Goal: Task Accomplishment & Management: Use online tool/utility

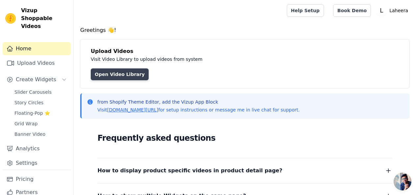
click at [127, 73] on link "Open Video Library" at bounding box center [120, 74] width 58 height 12
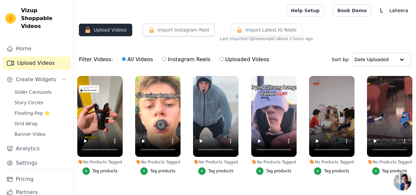
click at [111, 33] on button "Upload Videos" at bounding box center [105, 30] width 53 height 12
click at [45, 88] on link "Slider Carousels" at bounding box center [41, 91] width 60 height 9
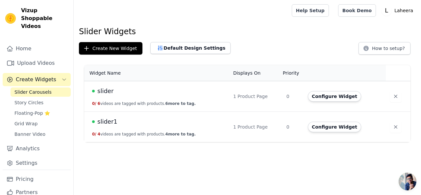
click at [176, 128] on td "slider1 0 / 4 videos are tagged with products. 4 more to tag." at bounding box center [156, 127] width 145 height 31
click at [336, 127] on button "Configure Widget" at bounding box center [334, 127] width 53 height 11
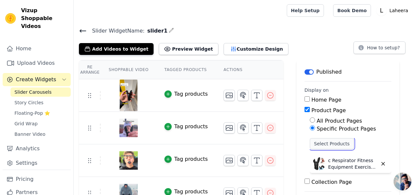
click at [323, 140] on button "Select Products" at bounding box center [332, 143] width 44 height 11
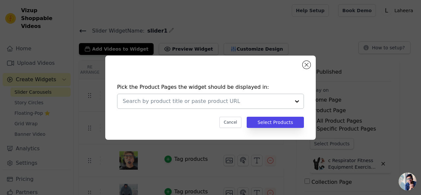
click at [297, 101] on div at bounding box center [296, 101] width 13 height 14
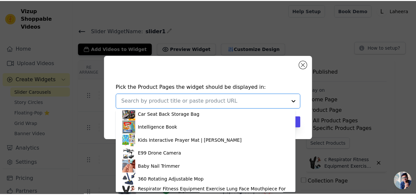
scroll to position [235, 0]
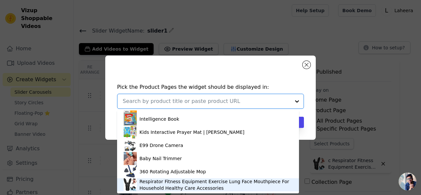
click at [165, 186] on div "Respirator Fitness Equipment Exercise Lung Face Mouthpiece For Household Health…" at bounding box center [215, 184] width 153 height 13
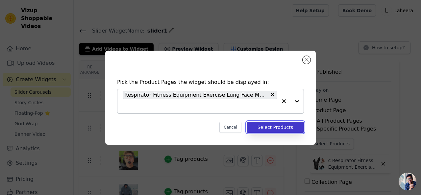
click at [271, 125] on button "Select Products" at bounding box center [275, 127] width 57 height 11
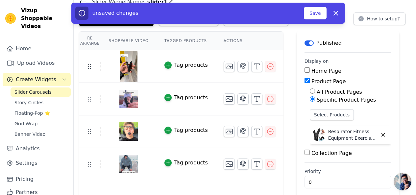
scroll to position [22, 0]
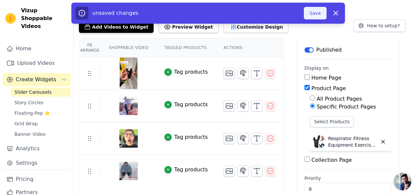
click at [320, 18] on button "Save" at bounding box center [315, 13] width 22 height 12
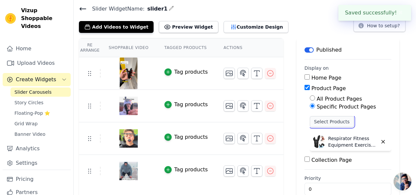
click at [322, 122] on button "Select Products" at bounding box center [332, 121] width 44 height 11
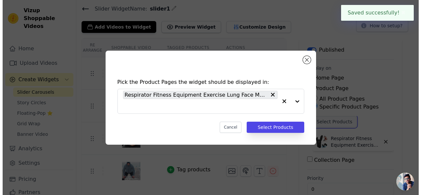
scroll to position [0, 0]
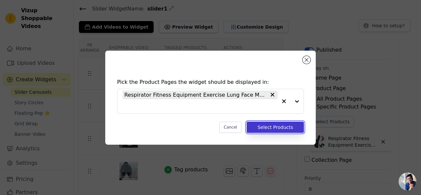
click at [273, 125] on button "Select Products" at bounding box center [275, 127] width 57 height 11
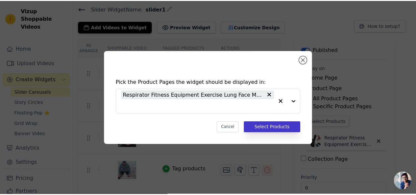
scroll to position [22, 0]
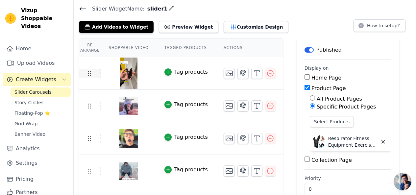
click at [94, 72] on td at bounding box center [90, 73] width 22 height 9
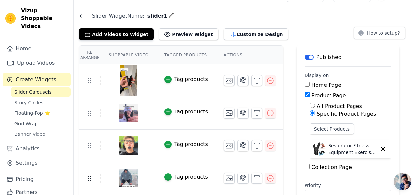
scroll to position [9, 0]
